Goal: Task Accomplishment & Management: Use online tool/utility

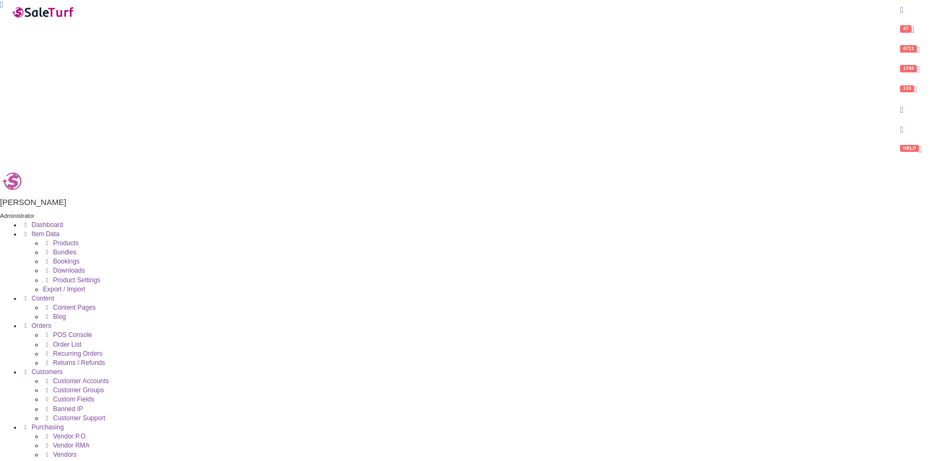
click at [51, 332] on icon at bounding box center [47, 335] width 8 height 6
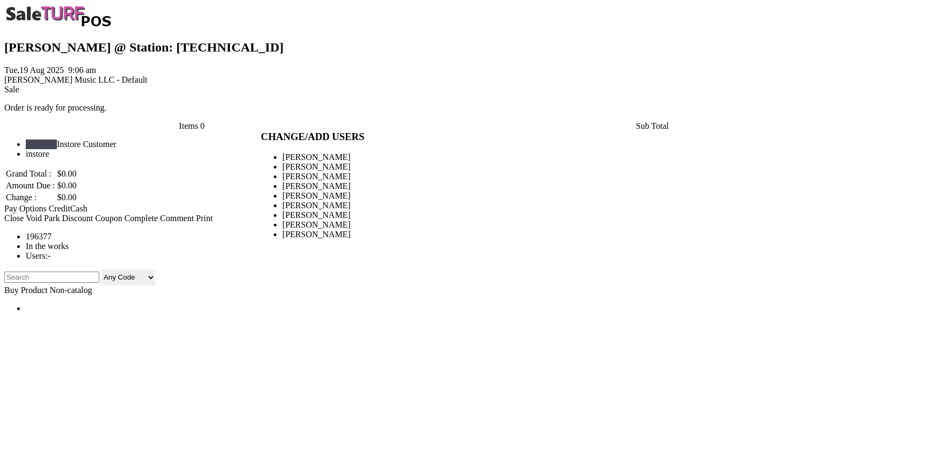
type input "amber helgren"
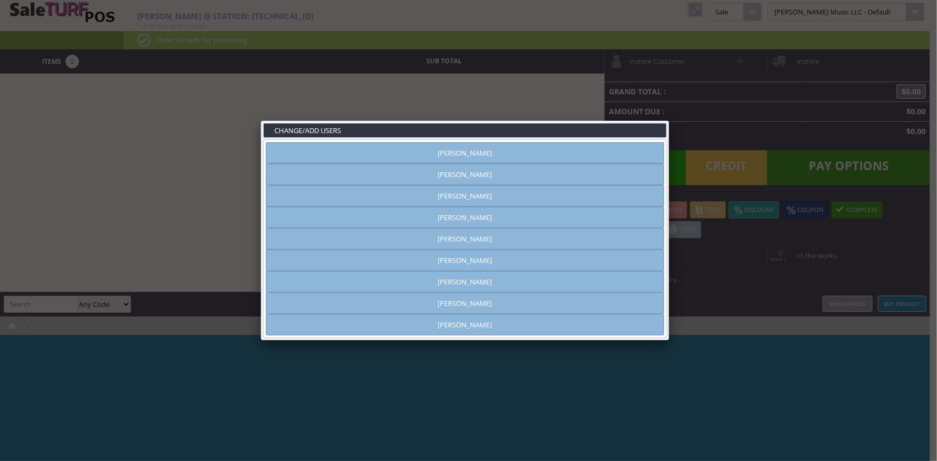
click at [469, 300] on link "Vincent VanBebber" at bounding box center [465, 303] width 398 height 21
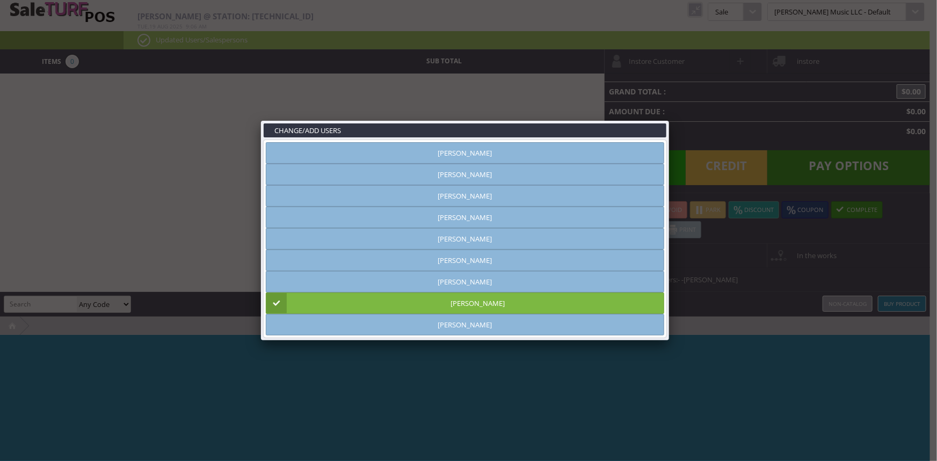
click at [665, 118] on link at bounding box center [668, 120] width 19 height 19
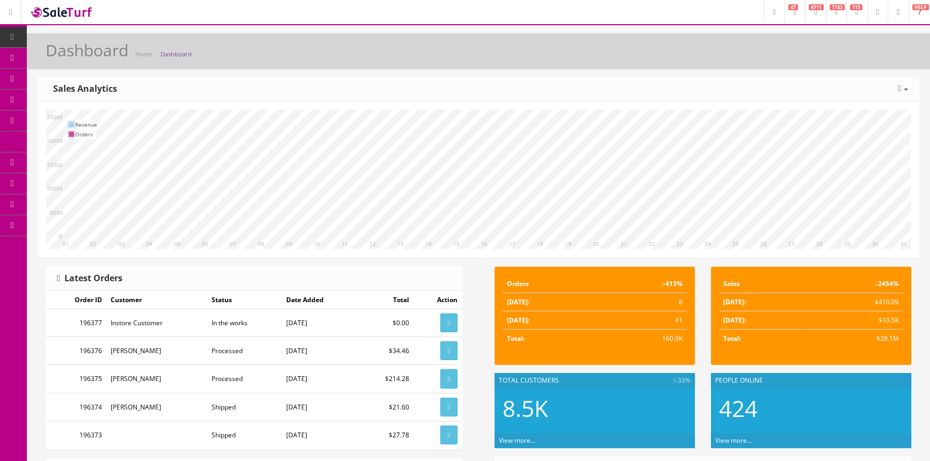
click at [45, 59] on link "Products" at bounding box center [83, 58] width 113 height 21
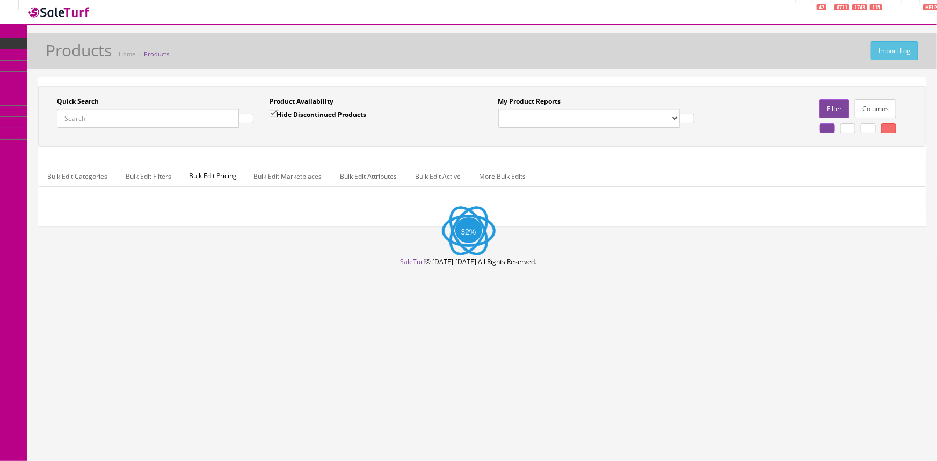
click at [166, 124] on input "Quick Search" at bounding box center [148, 118] width 182 height 19
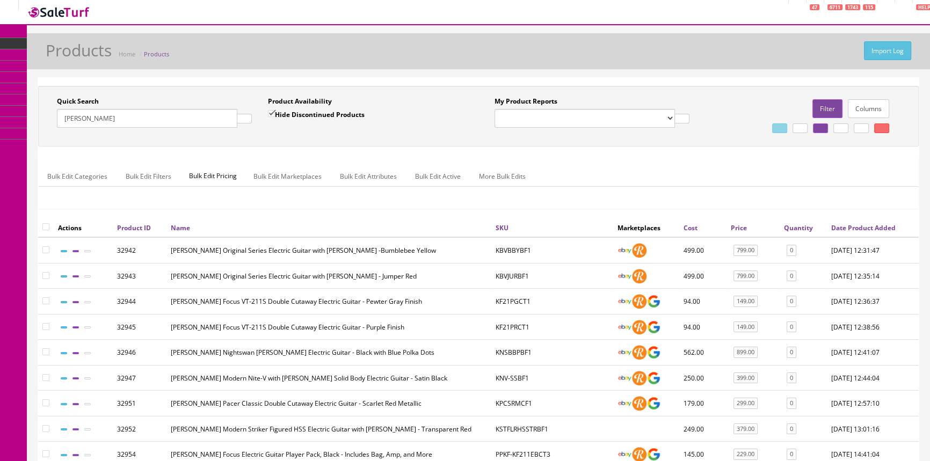
click at [141, 109] on input "kramer" at bounding box center [147, 118] width 180 height 19
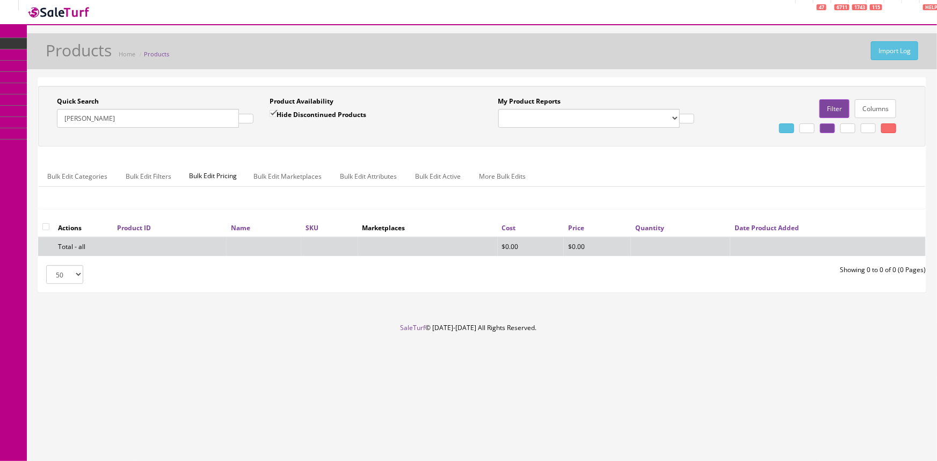
type input "kramer"
click at [277, 112] on input "Hide Discontinued Products" at bounding box center [273, 113] width 7 height 7
checkbox input "false"
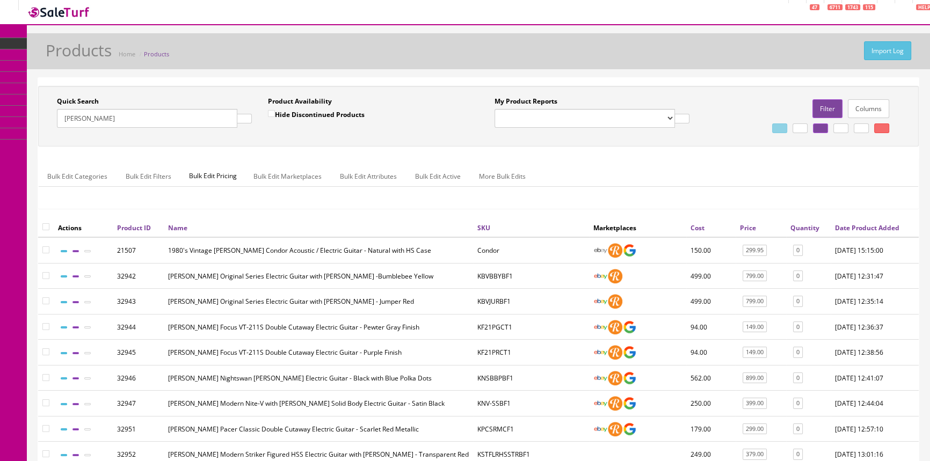
click at [138, 129] on div "Quick Search kramer Date From" at bounding box center [154, 116] width 211 height 39
click at [132, 112] on input "kramer" at bounding box center [147, 118] width 180 height 19
type input "kramer duke"
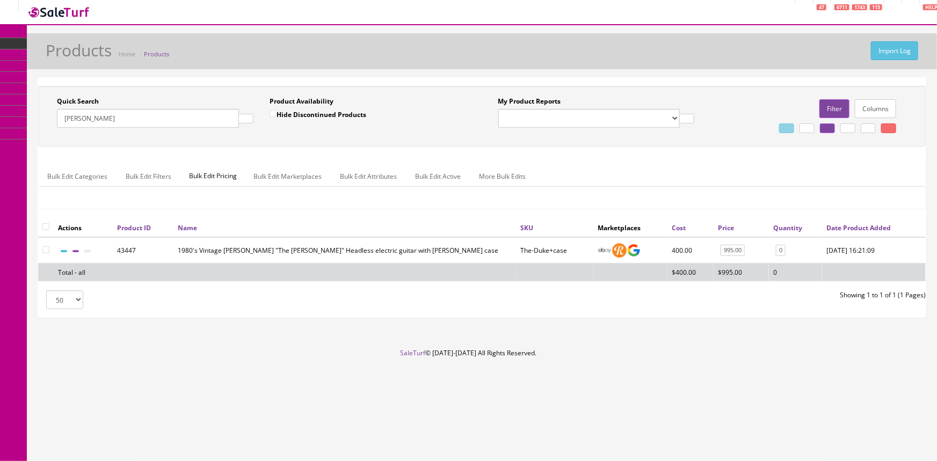
drag, startPoint x: 104, startPoint y: 119, endPoint x: 63, endPoint y: 124, distance: 41.6
click at [63, 124] on input "kramer duke" at bounding box center [148, 118] width 182 height 19
drag, startPoint x: 417, startPoint y: 269, endPoint x: 445, endPoint y: 250, distance: 34.0
click at [445, 250] on td "1980's Vintage Kramer "The Duke" Headless electric guitar with hardshell case" at bounding box center [344, 250] width 343 height 26
click at [51, 77] on icon at bounding box center [51, 71] width 0 height 12
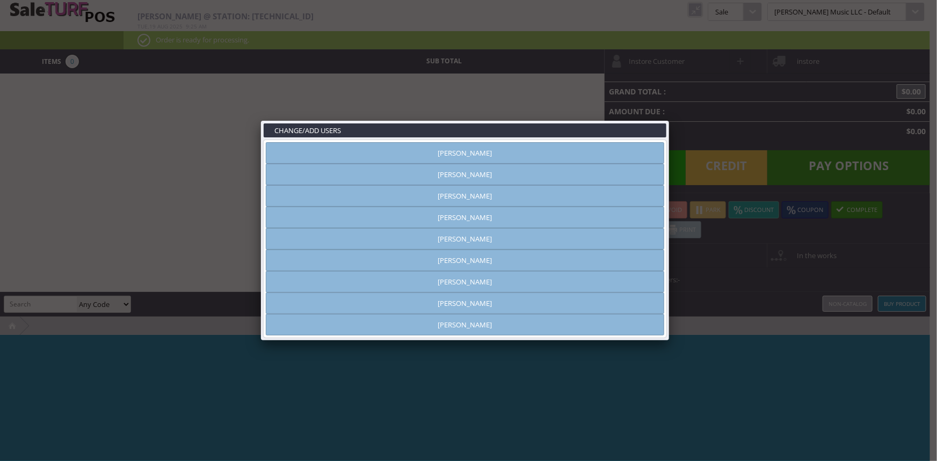
type input "amber helgren"
click at [671, 114] on link at bounding box center [668, 120] width 19 height 19
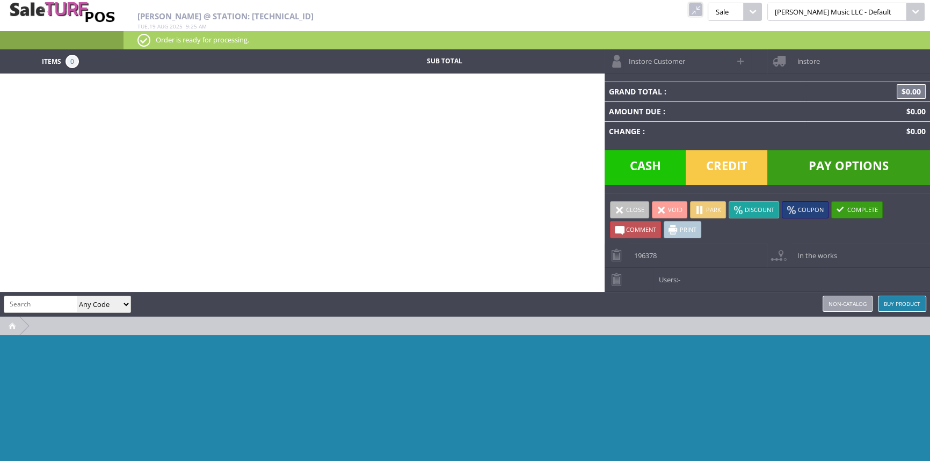
click at [702, 7] on link at bounding box center [695, 10] width 14 height 14
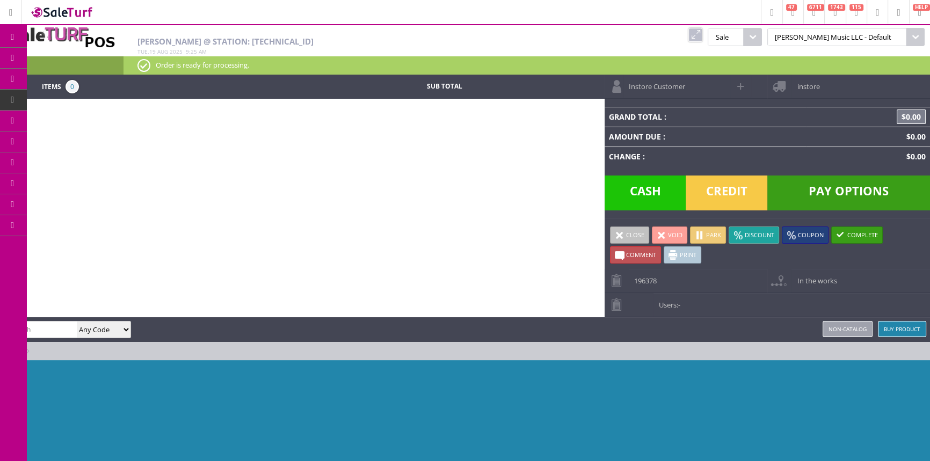
click at [89, 54] on span "Products" at bounding box center [78, 58] width 29 height 10
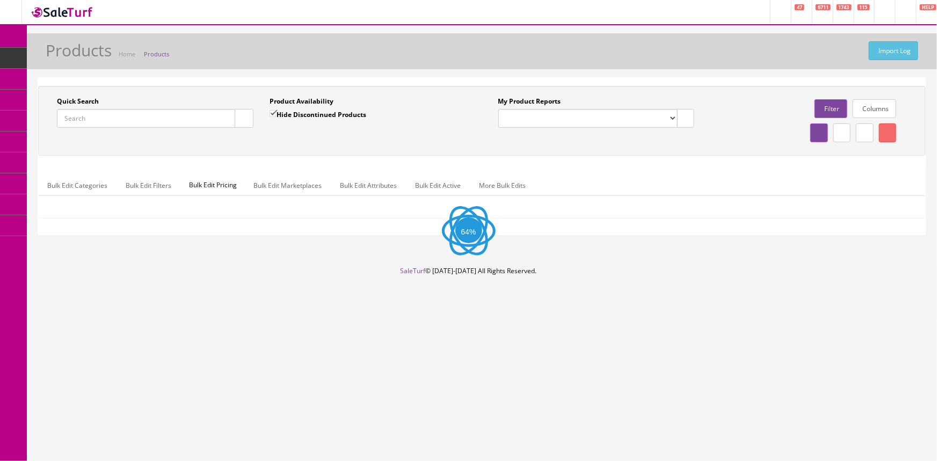
click at [107, 119] on input "Quick Search" at bounding box center [146, 118] width 178 height 19
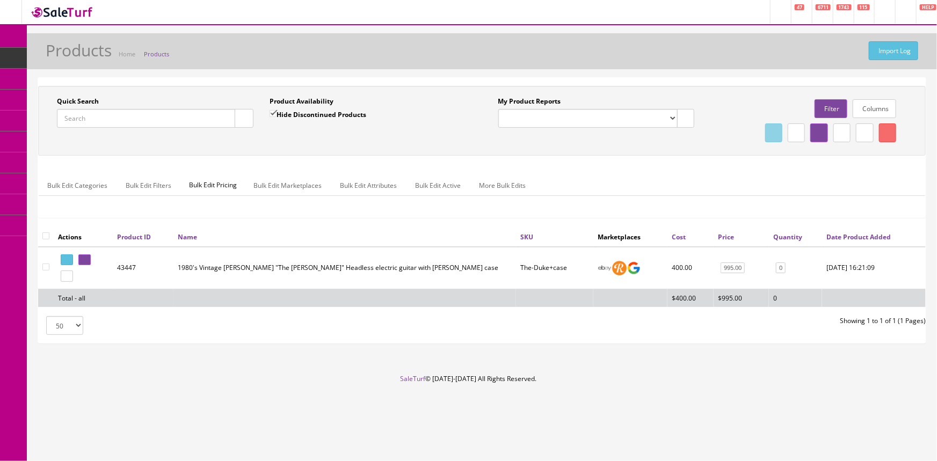
click at [102, 124] on input "Quick Search" at bounding box center [146, 118] width 178 height 19
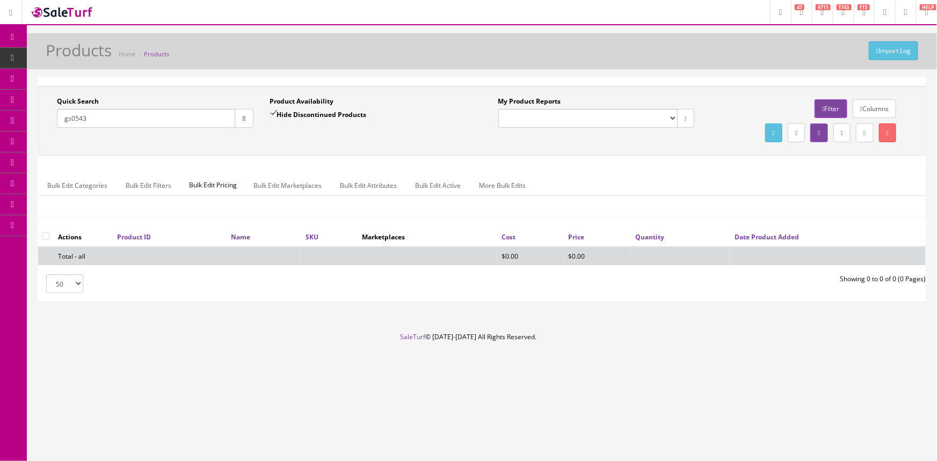
type input "gs0543"
click at [274, 113] on input "Hide Discontinued Products" at bounding box center [273, 113] width 7 height 7
checkbox input "false"
click at [78, 115] on input "gs0543" at bounding box center [146, 118] width 178 height 19
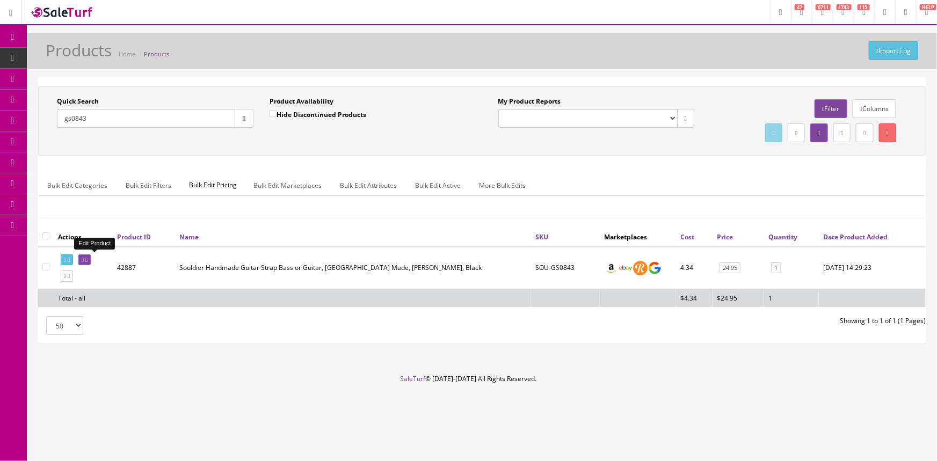
type input "gs0843"
click at [84, 257] on icon at bounding box center [83, 260] width 2 height 6
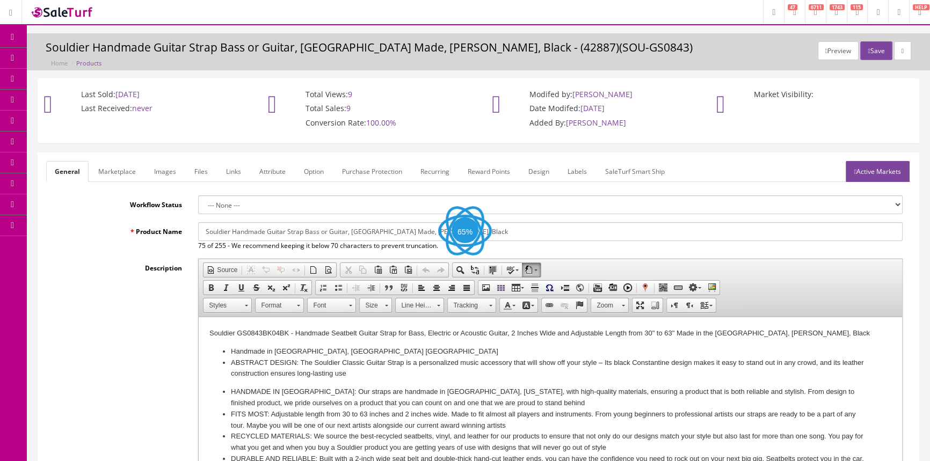
click at [165, 171] on link "Images" at bounding box center [165, 171] width 39 height 21
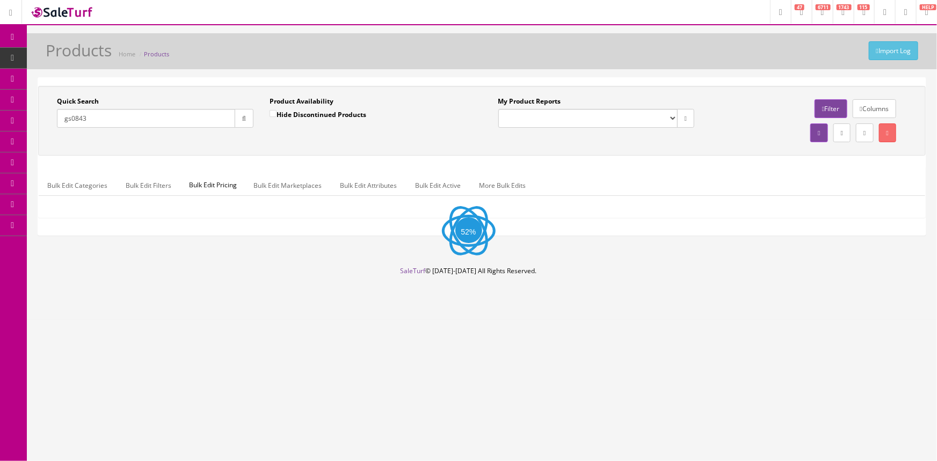
click at [117, 125] on input "gs0843" at bounding box center [146, 118] width 178 height 19
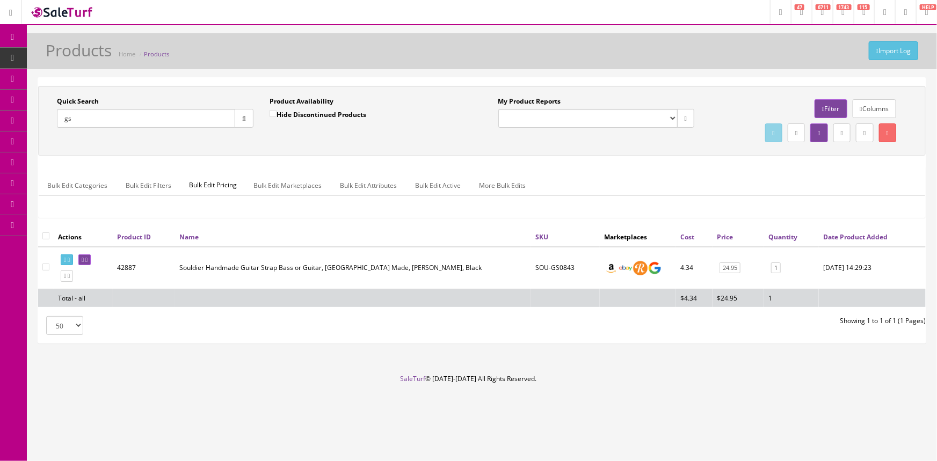
type input "g"
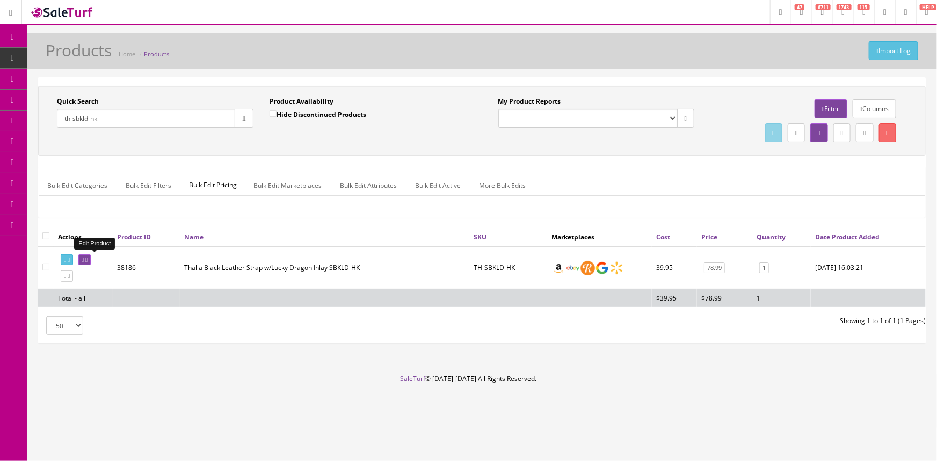
type input "th-sbkld-hk"
click at [91, 261] on link at bounding box center [84, 260] width 12 height 11
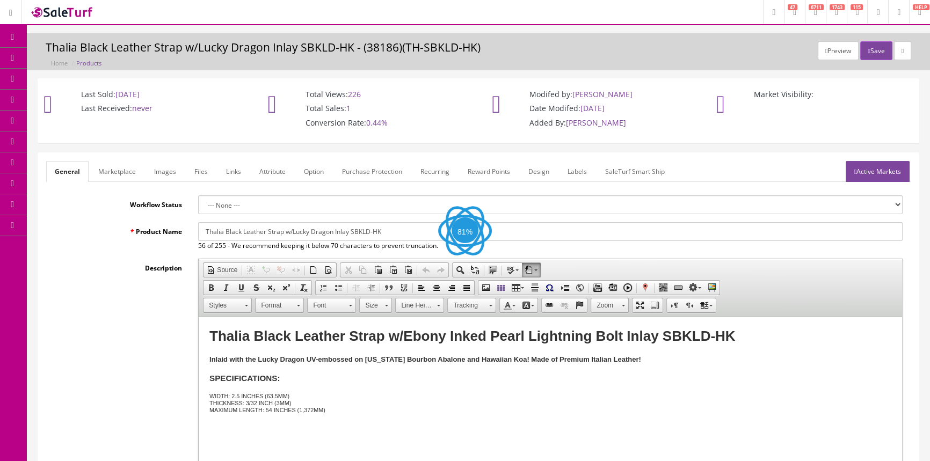
click at [161, 175] on link "Images" at bounding box center [165, 171] width 39 height 21
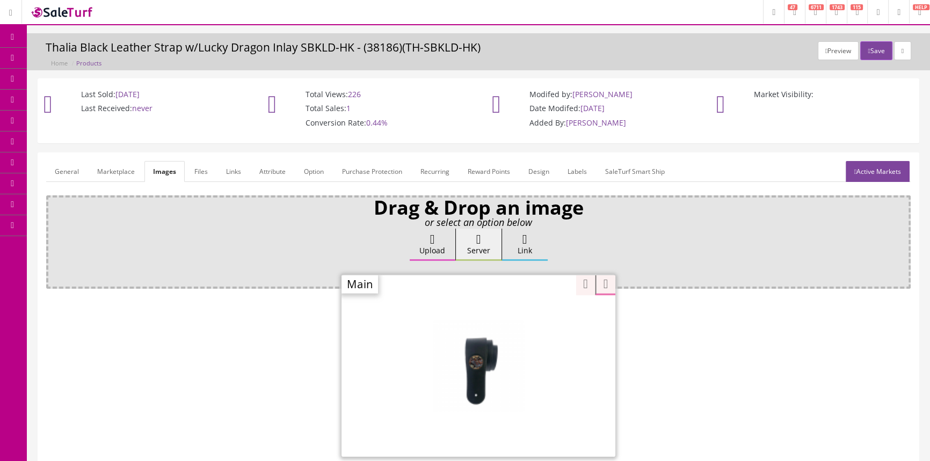
click at [533, 317] on div "Zoom" at bounding box center [479, 365] width 274 height 183
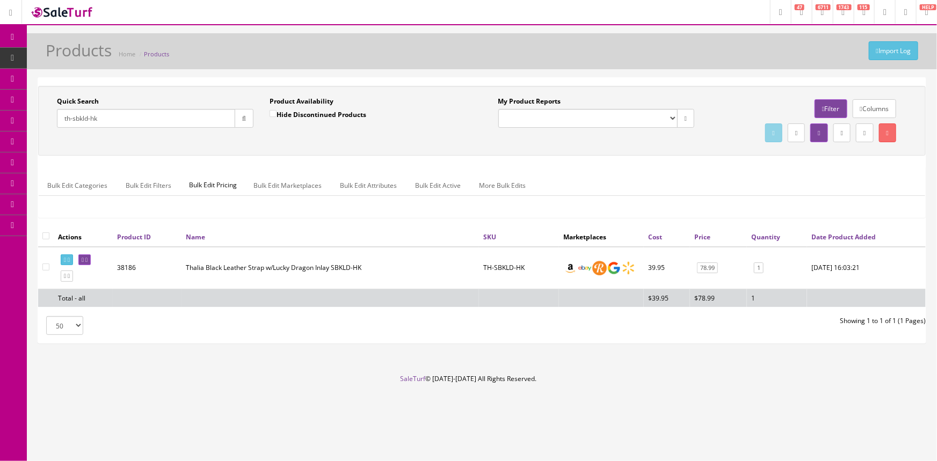
drag, startPoint x: 135, startPoint y: 133, endPoint x: 135, endPoint y: 126, distance: 7.0
click at [135, 130] on div "Quick Search th-sbkld-hk Date From" at bounding box center [155, 116] width 213 height 39
click at [136, 113] on input "th-sbkld-hk" at bounding box center [146, 118] width 178 height 19
type input "t"
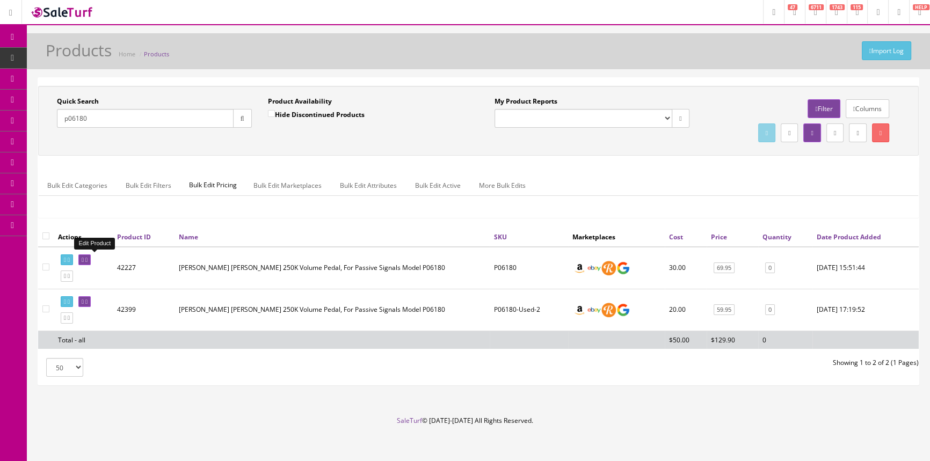
type input "p06180"
click at [88, 257] on icon at bounding box center [86, 260] width 2 height 6
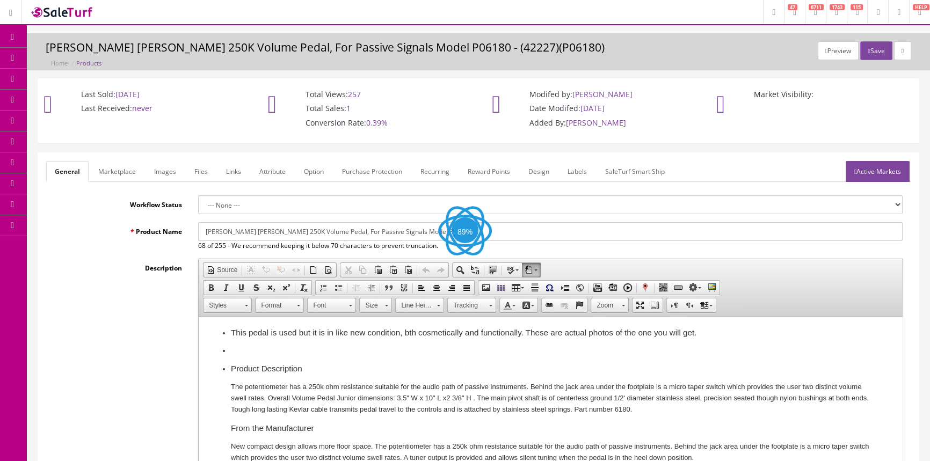
click at [169, 172] on link "Images" at bounding box center [165, 171] width 39 height 21
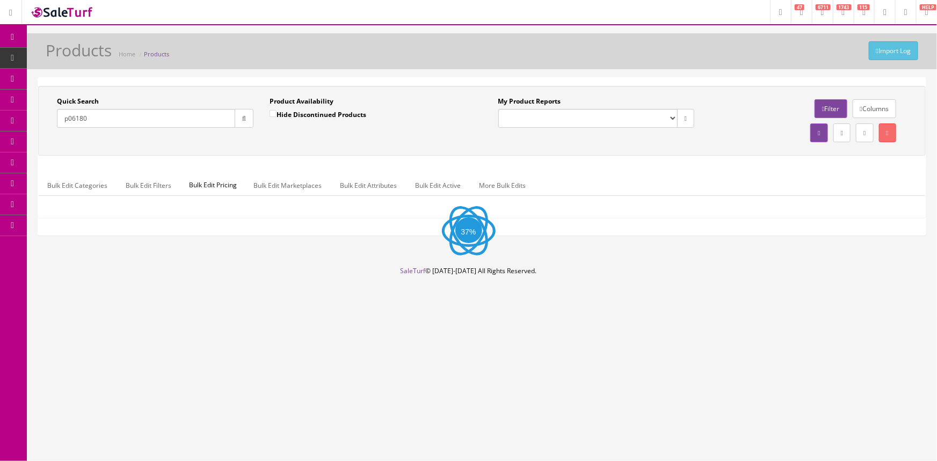
click at [129, 117] on input "p06180" at bounding box center [146, 118] width 178 height 19
type input "p"
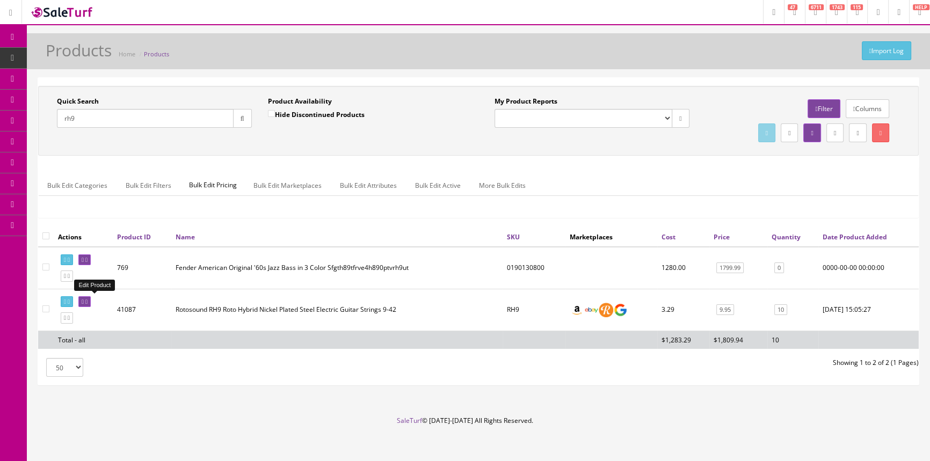
type input "rh9"
click at [91, 301] on link at bounding box center [84, 301] width 12 height 11
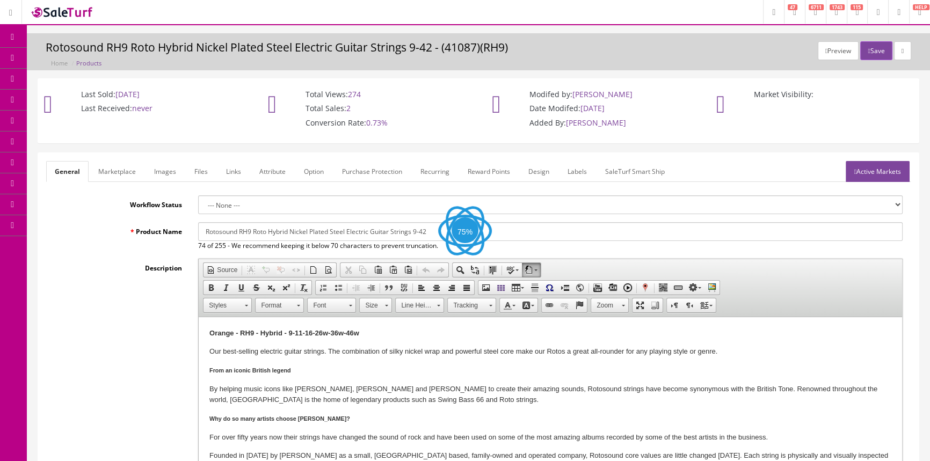
click at [164, 168] on link "Images" at bounding box center [165, 171] width 39 height 21
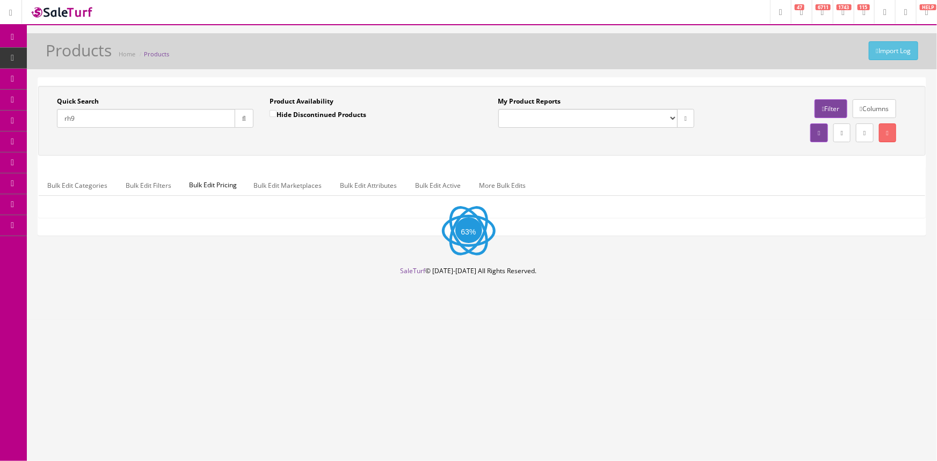
click at [158, 120] on input "rh9" at bounding box center [146, 118] width 178 height 19
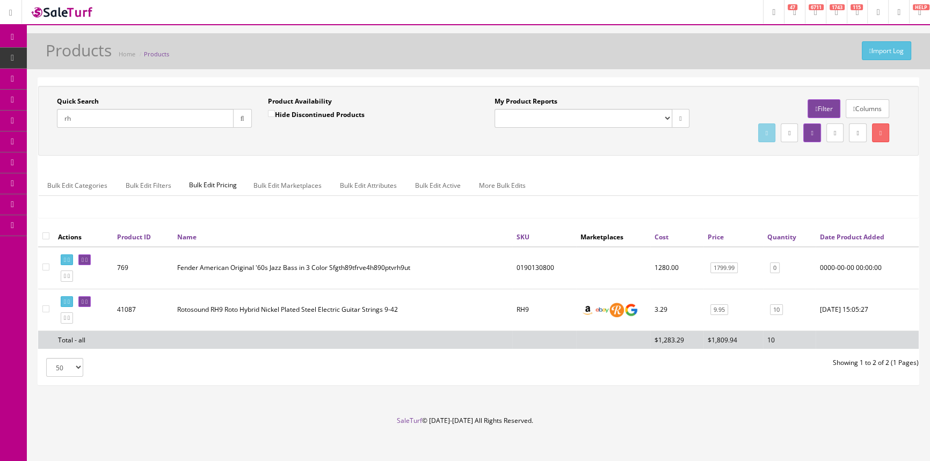
type input "r"
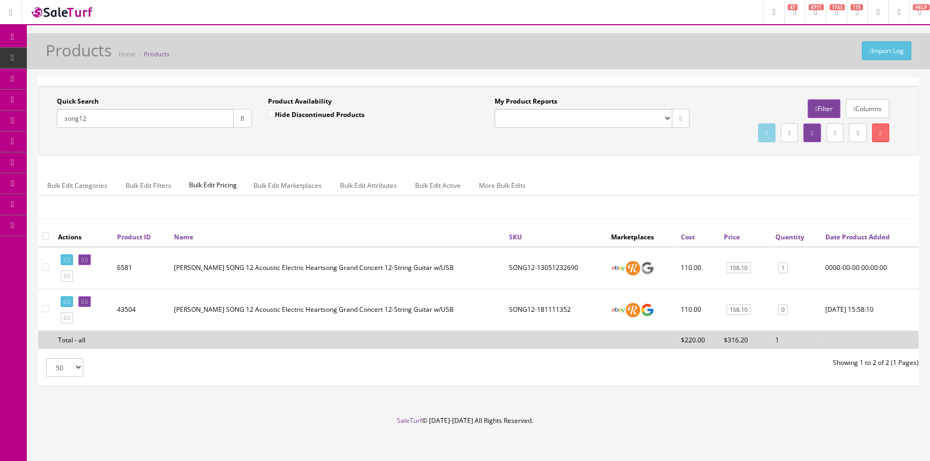
type input "song12"
